Goal: Task Accomplishment & Management: Manage account settings

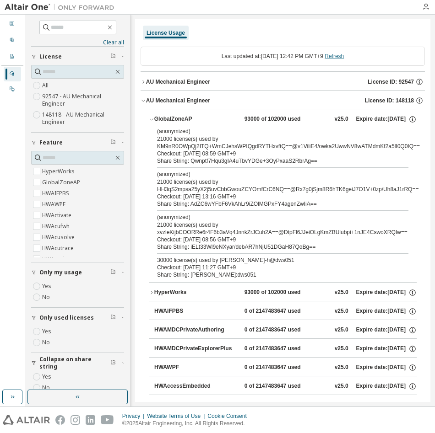
scroll to position [14, 0]
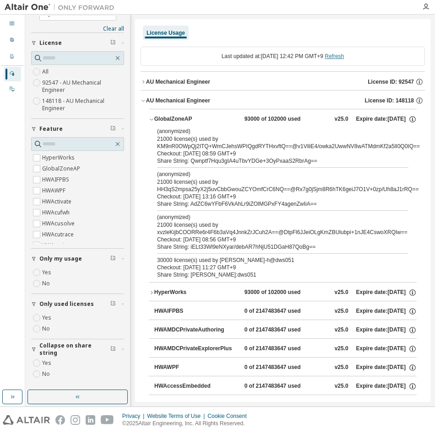
click at [337, 55] on link "Refresh" at bounding box center [333, 56] width 19 height 6
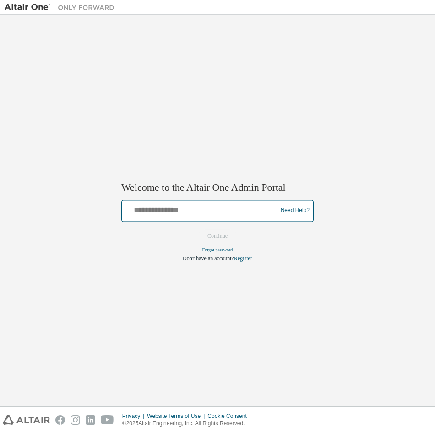
click at [219, 209] on input "text" at bounding box center [200, 208] width 151 height 13
type input "**********"
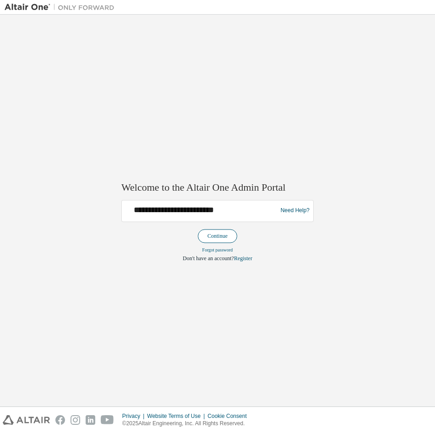
click at [213, 238] on button "Continue" at bounding box center [217, 236] width 39 height 14
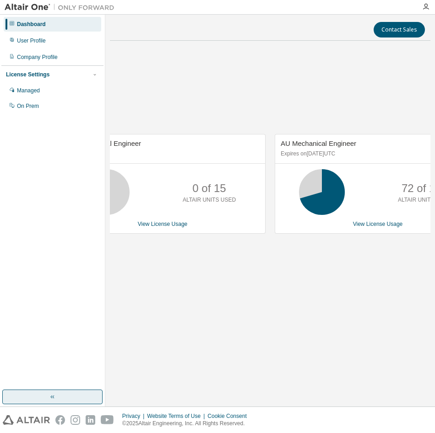
click at [61, 397] on button "button" at bounding box center [52, 397] width 100 height 15
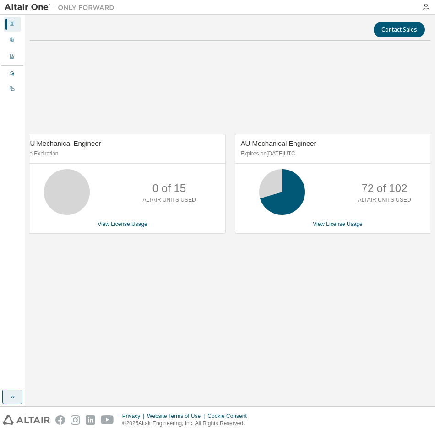
click at [9, 395] on icon "button" at bounding box center [12, 396] width 7 height 7
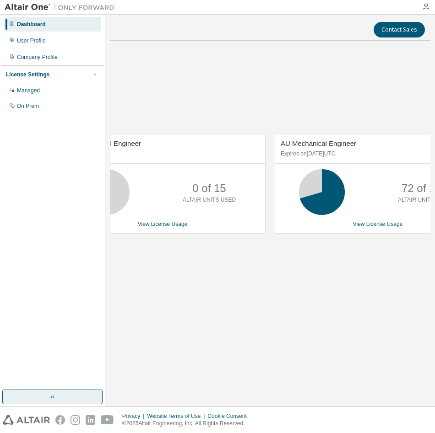
click at [79, 399] on button "button" at bounding box center [52, 397] width 100 height 15
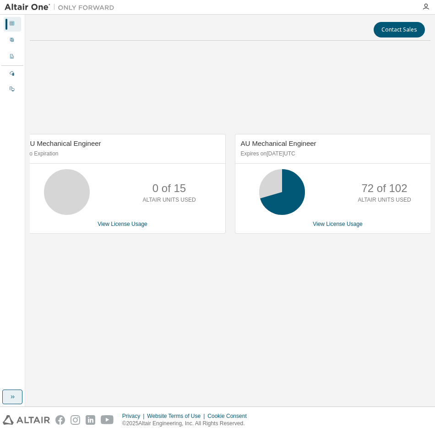
click at [14, 402] on button "button" at bounding box center [12, 397] width 20 height 15
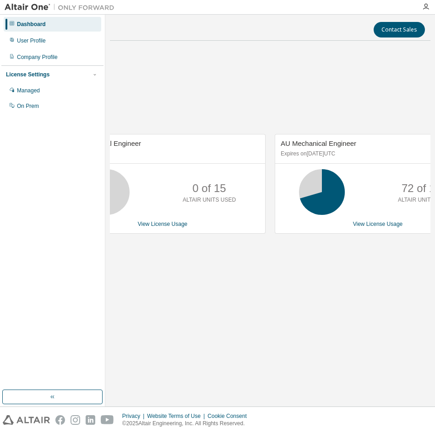
click at [180, 352] on div "Contact Sales AU Mechanical Engineer No Expiration 0 of 15 ALTAIR UNITS USED Vi…" at bounding box center [270, 210] width 320 height 383
drag, startPoint x: 375, startPoint y: 218, endPoint x: 377, endPoint y: 223, distance: 5.8
click at [375, 218] on div "AU Mechanical Engineer Expires on [DATE] UTC 72 of 102 ALTAIR UNITS USED View L…" at bounding box center [378, 184] width 206 height 100
click at [377, 223] on link "View License Usage" at bounding box center [378, 224] width 50 height 6
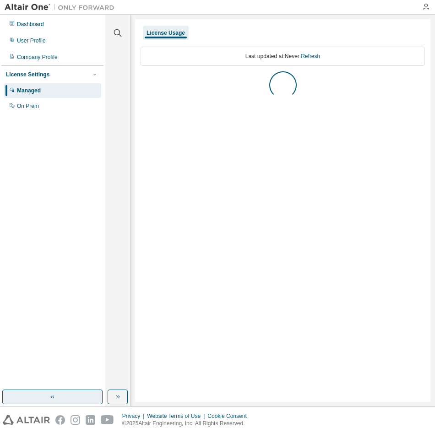
drag, startPoint x: 54, startPoint y: 393, endPoint x: 64, endPoint y: 397, distance: 10.5
click at [55, 393] on icon "button" at bounding box center [52, 396] width 7 height 7
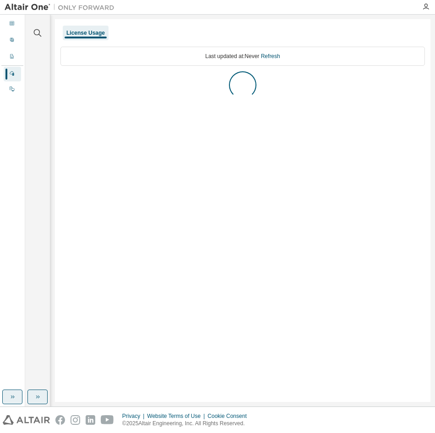
click at [44, 398] on button "button" at bounding box center [37, 397] width 20 height 15
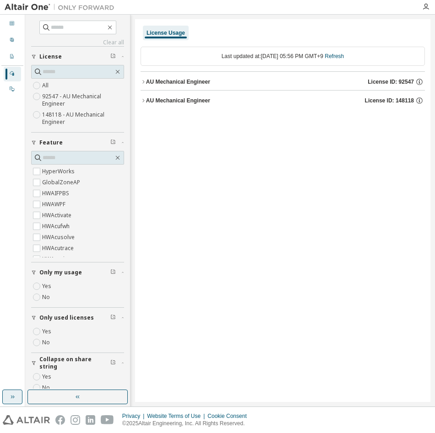
scroll to position [14, 0]
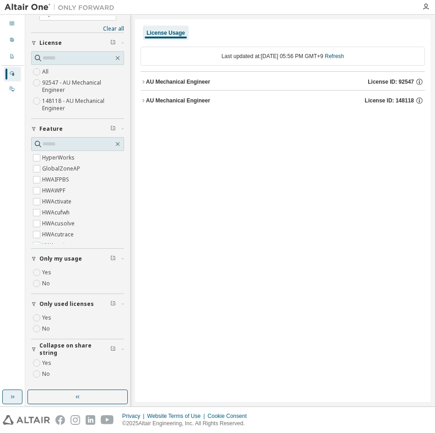
click at [156, 101] on div "AU Mechanical Engineer" at bounding box center [178, 100] width 64 height 7
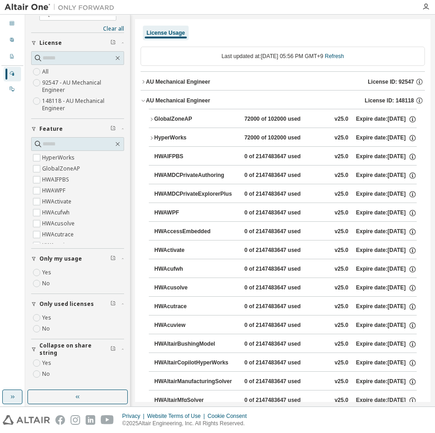
click at [153, 119] on icon "button" at bounding box center [151, 119] width 5 height 5
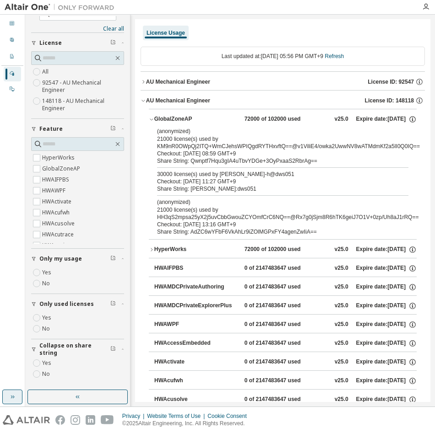
click at [315, 222] on div "Checkout: [DATE] 13:16 GMT+9" at bounding box center [271, 224] width 229 height 7
click at [342, 59] on link "Refresh" at bounding box center [333, 56] width 19 height 6
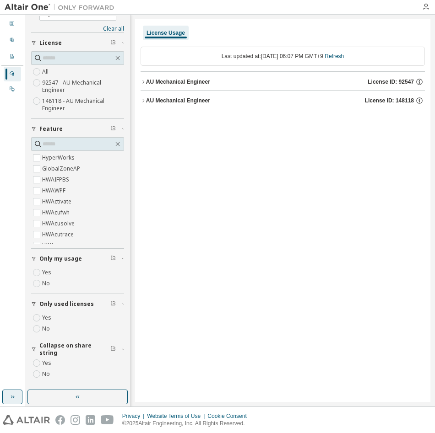
click at [156, 104] on button "AU Mechanical Engineer License ID: 148118" at bounding box center [282, 101] width 284 height 20
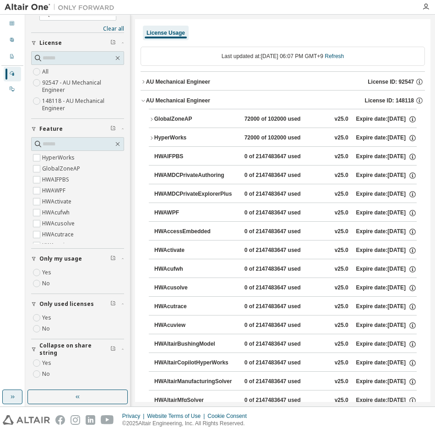
click at [156, 101] on div "AU Mechanical Engineer" at bounding box center [178, 100] width 64 height 7
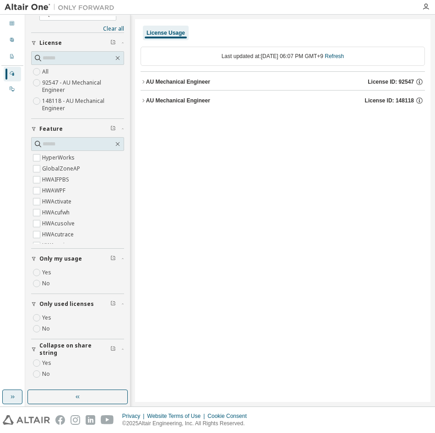
click at [156, 101] on div "AU Mechanical Engineer" at bounding box center [178, 100] width 64 height 7
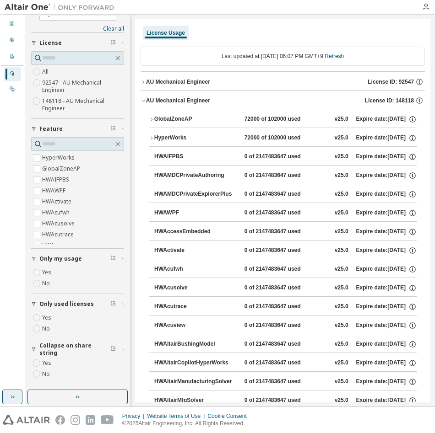
click at [156, 115] on div "GlobalZoneAP" at bounding box center [195, 119] width 82 height 8
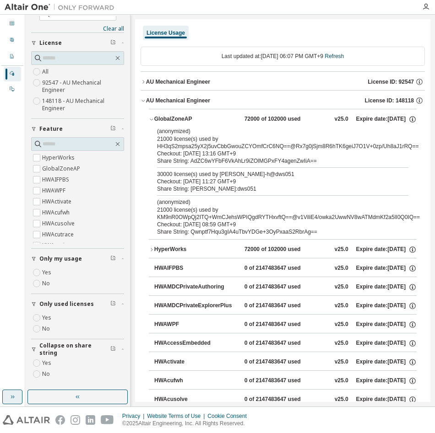
click at [189, 178] on div "30000 license(s) used by [PERSON_NAME]-h@dws051" at bounding box center [271, 174] width 229 height 7
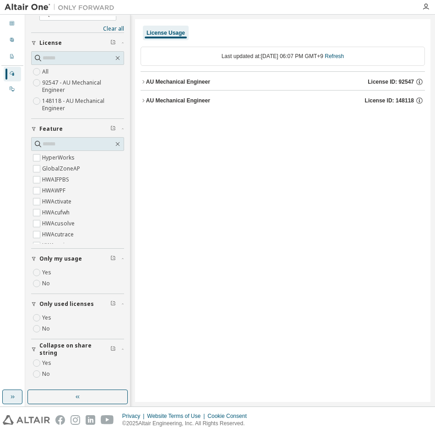
click at [205, 98] on div "AU Mechanical Engineer" at bounding box center [178, 100] width 64 height 7
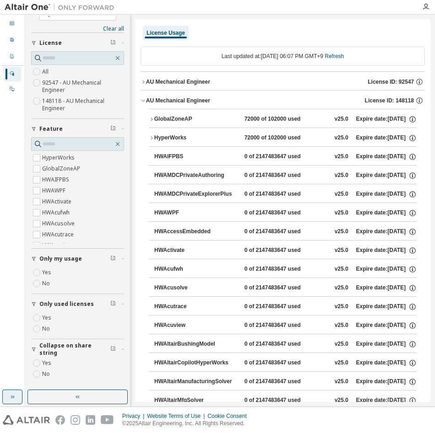
click at [185, 115] on div "GlobalZoneAP" at bounding box center [195, 119] width 82 height 8
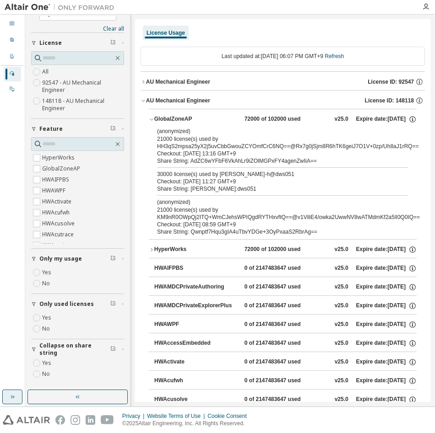
click at [165, 253] on div "HyperWorks" at bounding box center [195, 250] width 82 height 8
